Goal: Information Seeking & Learning: Get advice/opinions

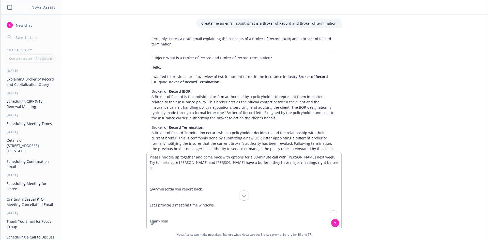
scroll to position [1818, 0]
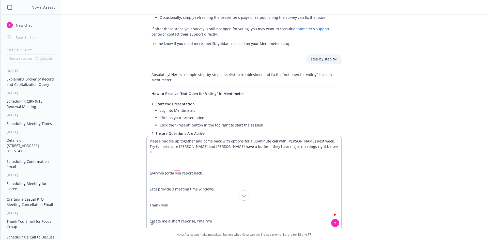
type textarea "Please huddle up together and come back with options for a 30-minute call with …"
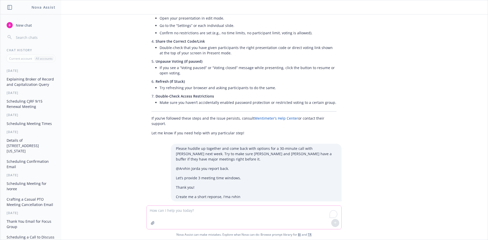
scroll to position [1967, 0]
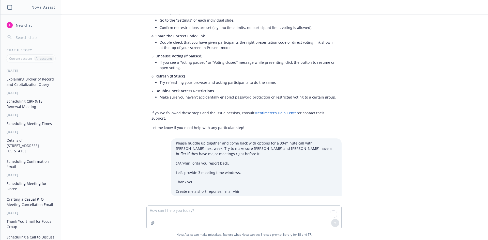
drag, startPoint x: 146, startPoint y: 181, endPoint x: 318, endPoint y: 184, distance: 172.2
click at [318, 202] on div "Certainly! Here’s a concise response you can send as Arvhin: Got it. I’ll coord…" at bounding box center [243, 216] width 195 height 28
copy p "Got it. I’ll coordinate with the team and come back with three 30-minute meetin…"
click at [206, 215] on textarea "To enrich screen reader interactions, please activate Accessibility in Grammarl…" at bounding box center [244, 217] width 195 height 23
type textarea "can yuo receomm"
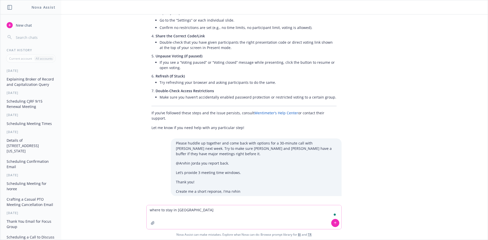
type textarea "where to stay in [GEOGRAPHIC_DATA]"
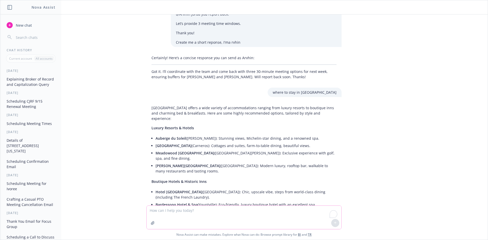
scroll to position [2102, 0]
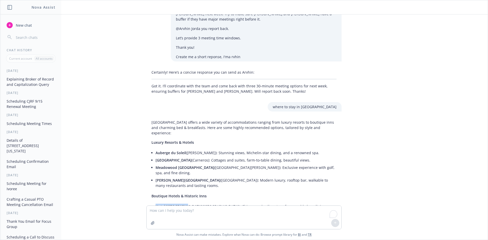
drag, startPoint x: 151, startPoint y: 158, endPoint x: 179, endPoint y: 158, distance: 27.7
copy span "Hotel [GEOGRAPHIC_DATA]"
click at [186, 214] on textarea "To enrich screen reader interactions, please activate Accessibility in Grammarl…" at bounding box center [244, 217] width 195 height 23
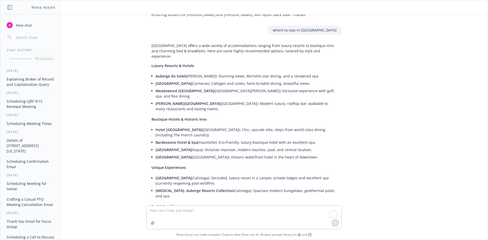
scroll to position [2229, 0]
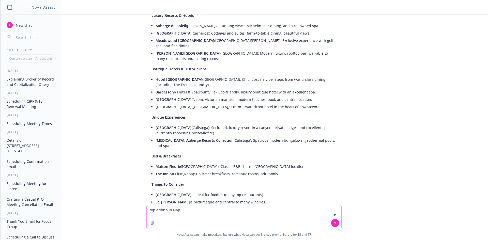
type textarea "top aribnb in [GEOGRAPHIC_DATA]"
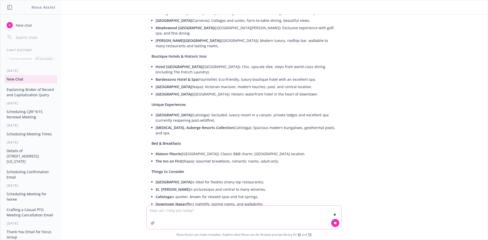
scroll to position [2253, 0]
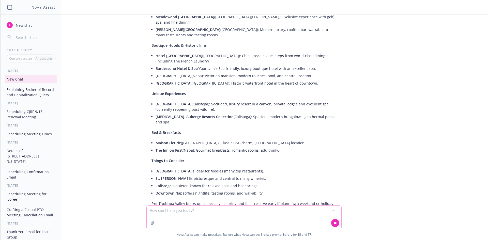
click at [269, 221] on textarea "To enrich screen reader interactions, please activate Accessibility in Grammarl…" at bounding box center [244, 217] width 195 height 23
type textarea "Aribnb"
type textarea "Compare an Airbnb Vs. Hotel in [GEOGRAPHIC_DATA]"
